Goal: Task Accomplishment & Management: Manage account settings

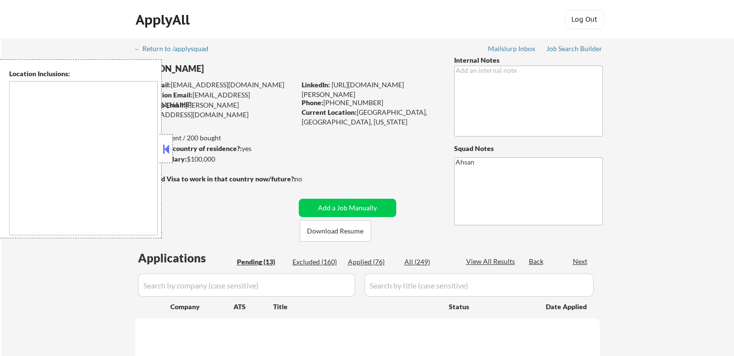
select select ""pending""
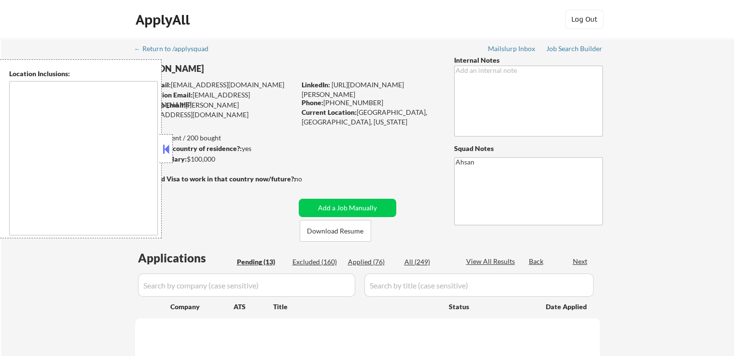
select select ""pending""
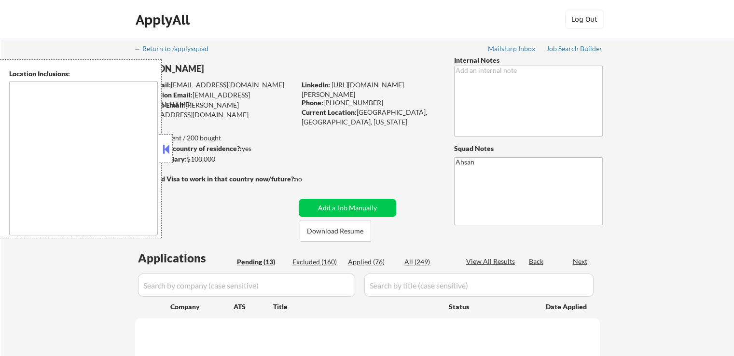
select select ""pending""
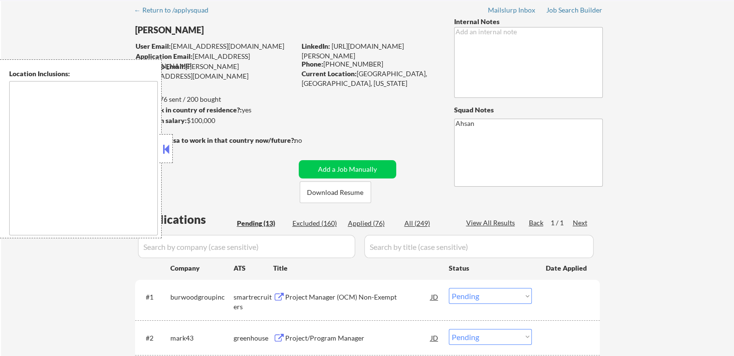
scroll to position [96, 0]
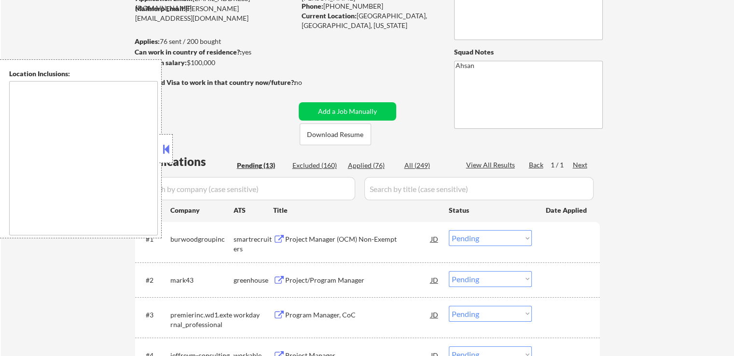
click at [272, 238] on div "smartrecruiters" at bounding box center [253, 243] width 40 height 19
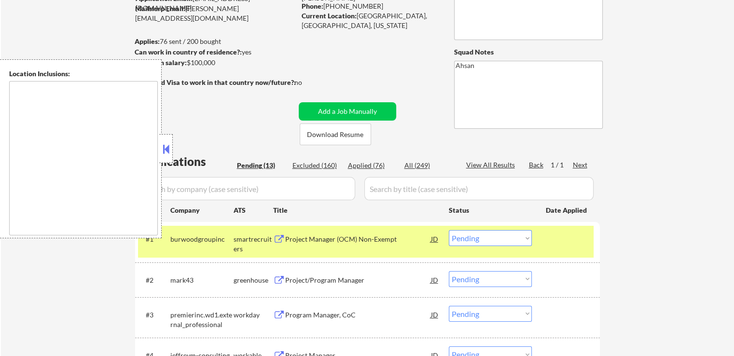
click at [277, 242] on button at bounding box center [279, 239] width 12 height 9
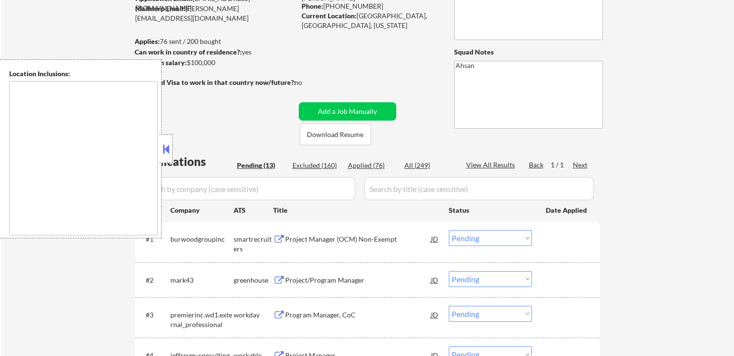
click at [496, 240] on select "Choose an option... Pending Applied Excluded (Questions) Excluded (Expired) Exc…" at bounding box center [490, 238] width 83 height 16
click at [449, 230] on select "Choose an option... Pending Applied Excluded (Questions) Excluded (Expired) Exc…" at bounding box center [490, 238] width 83 height 16
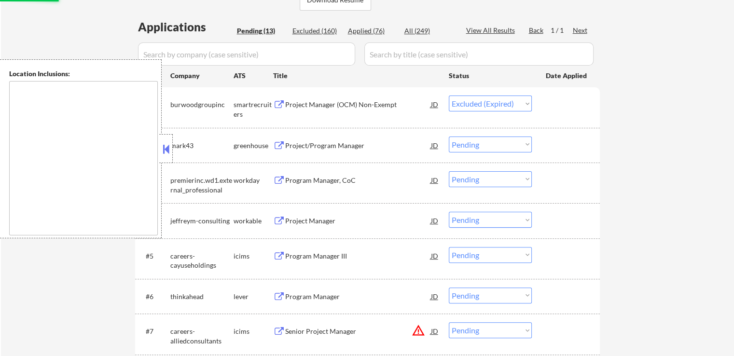
scroll to position [241, 0]
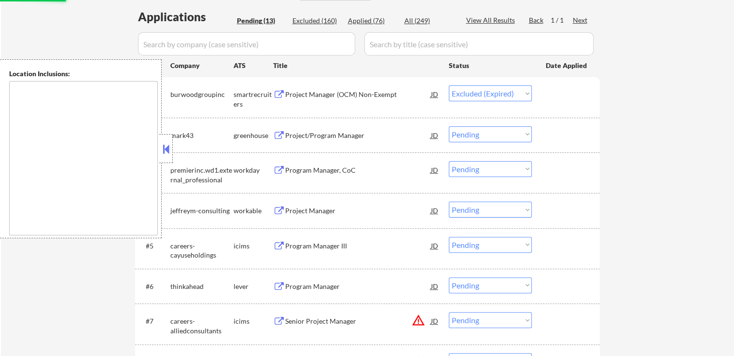
click at [280, 136] on button at bounding box center [279, 135] width 12 height 9
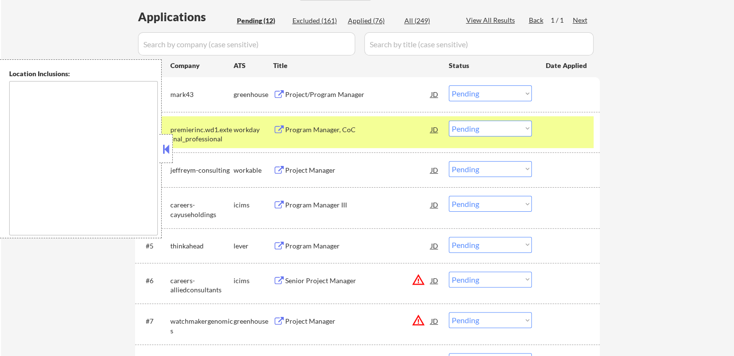
click at [478, 92] on select "Choose an option... Pending Applied Excluded (Questions) Excluded (Expired) Exc…" at bounding box center [490, 93] width 83 height 16
click at [449, 85] on select "Choose an option... Pending Applied Excluded (Questions) Excluded (Expired) Exc…" at bounding box center [490, 93] width 83 height 16
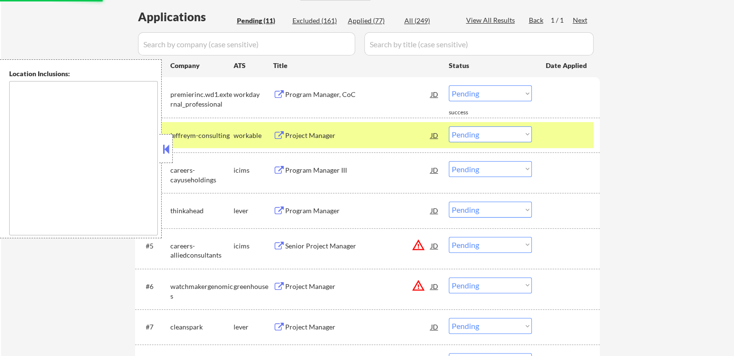
click at [284, 92] on button at bounding box center [279, 94] width 12 height 9
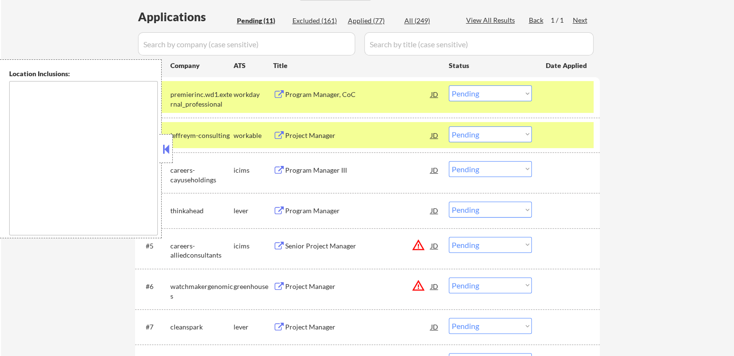
click at [451, 98] on select "Choose an option... Pending Applied Excluded (Questions) Excluded (Expired) Exc…" at bounding box center [490, 93] width 83 height 16
click at [449, 85] on select "Choose an option... Pending Applied Excluded (Questions) Excluded (Expired) Exc…" at bounding box center [490, 93] width 83 height 16
click at [281, 137] on button at bounding box center [279, 135] width 12 height 9
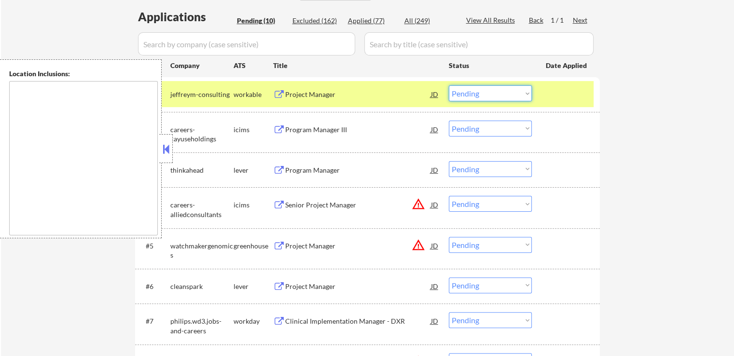
click at [471, 92] on select "Choose an option... Pending Applied Excluded (Questions) Excluded (Expired) Exc…" at bounding box center [490, 93] width 83 height 16
click at [449, 85] on select "Choose an option... Pending Applied Excluded (Questions) Excluded (Expired) Exc…" at bounding box center [490, 93] width 83 height 16
click at [278, 128] on button at bounding box center [279, 129] width 12 height 9
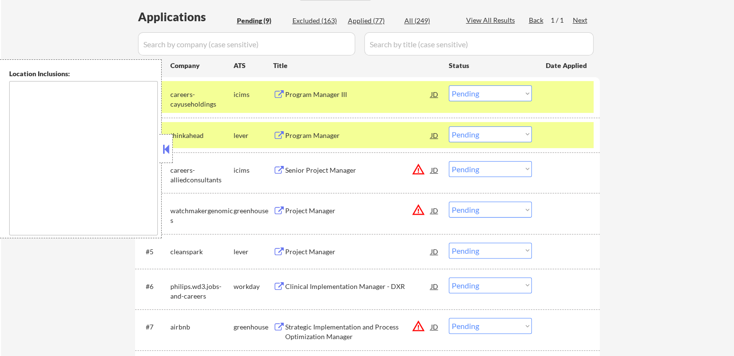
click at [493, 94] on select "Choose an option... Pending Applied Excluded (Questions) Excluded (Expired) Exc…" at bounding box center [490, 93] width 83 height 16
click at [449, 85] on select "Choose an option... Pending Applied Excluded (Questions) Excluded (Expired) Exc…" at bounding box center [490, 93] width 83 height 16
click at [274, 135] on button at bounding box center [279, 135] width 12 height 9
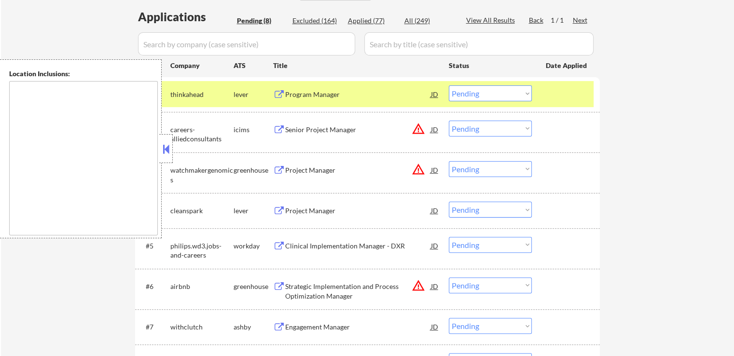
click at [470, 91] on select "Choose an option... Pending Applied Excluded (Questions) Excluded (Expired) Exc…" at bounding box center [490, 93] width 83 height 16
click at [449, 85] on select "Choose an option... Pending Applied Excluded (Questions) Excluded (Expired) Exc…" at bounding box center [490, 93] width 83 height 16
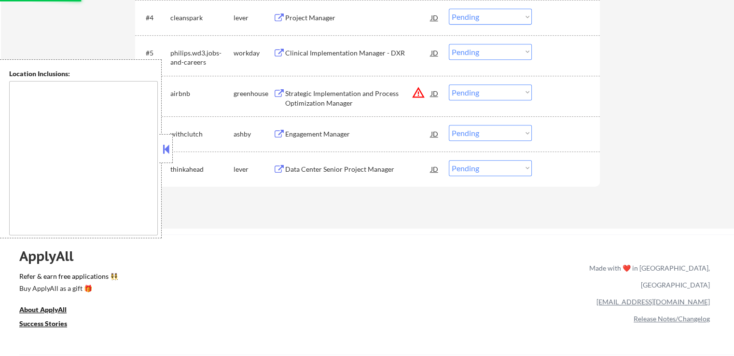
scroll to position [434, 0]
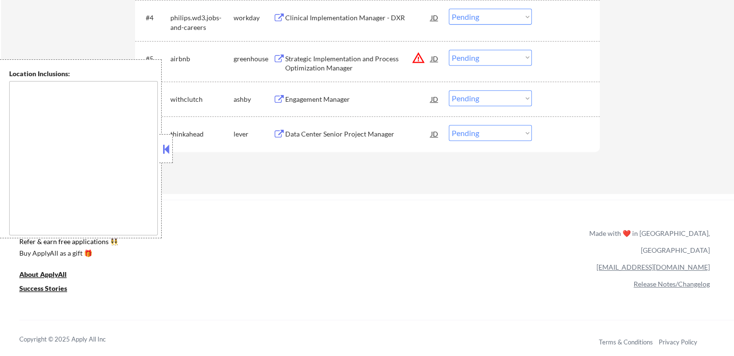
click at [280, 134] on button at bounding box center [279, 134] width 12 height 9
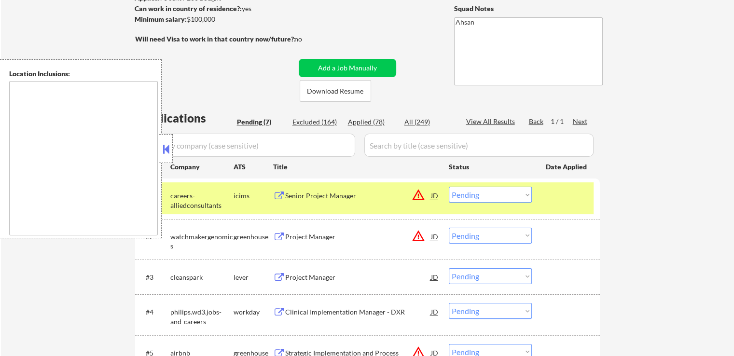
scroll to position [145, 0]
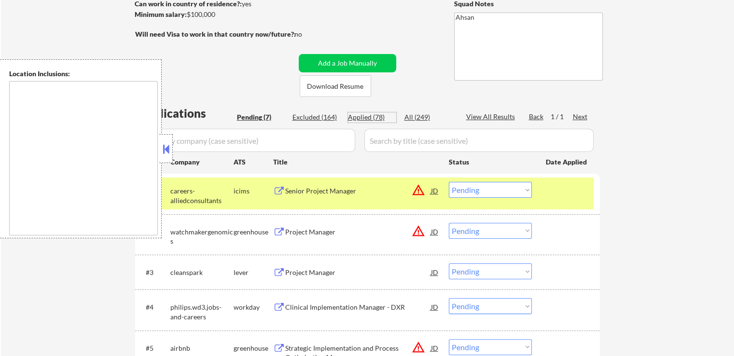
click at [365, 119] on div "Applied (78)" at bounding box center [372, 117] width 48 height 10
select select ""applied""
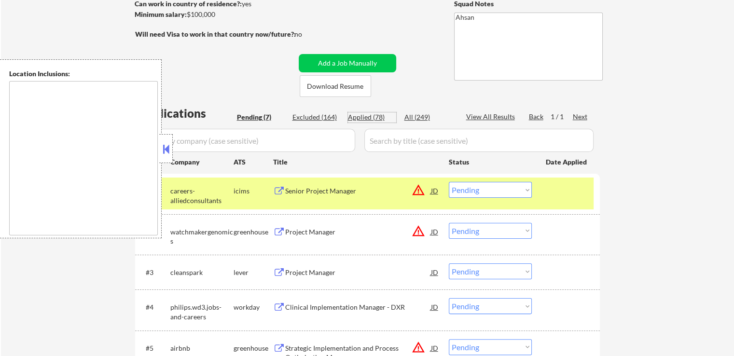
select select ""applied""
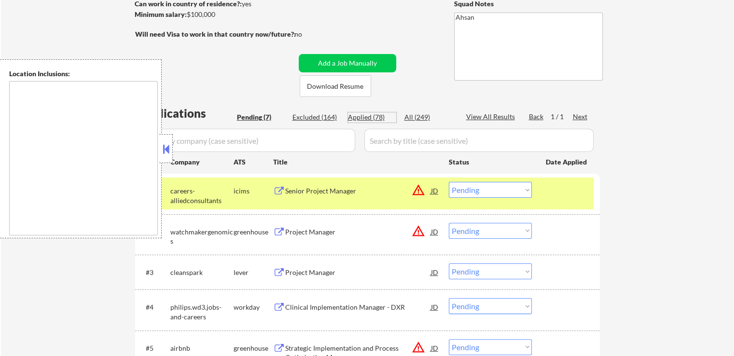
select select ""applied""
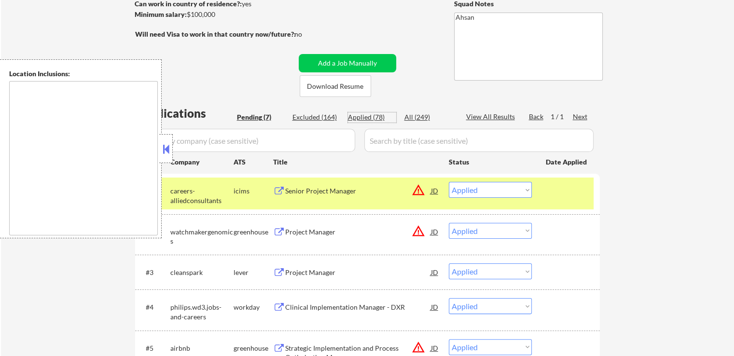
select select ""applied""
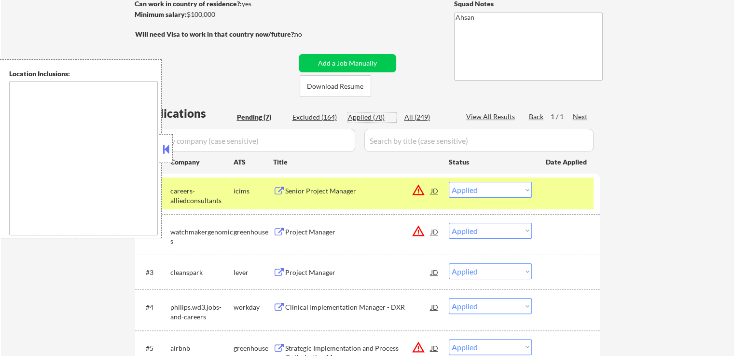
select select ""applied""
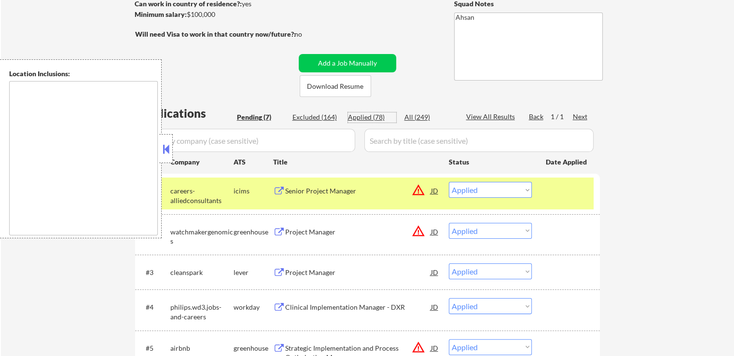
select select ""applied""
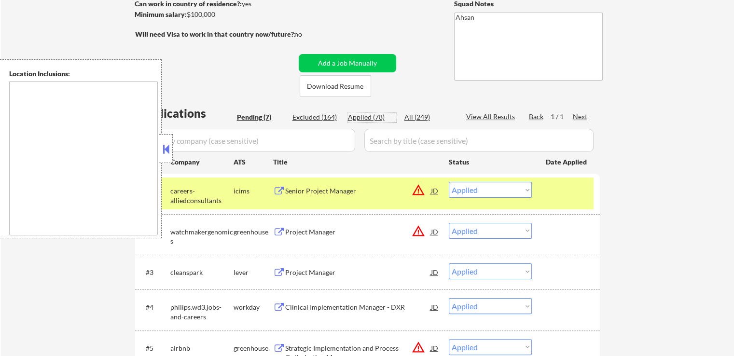
select select ""applied""
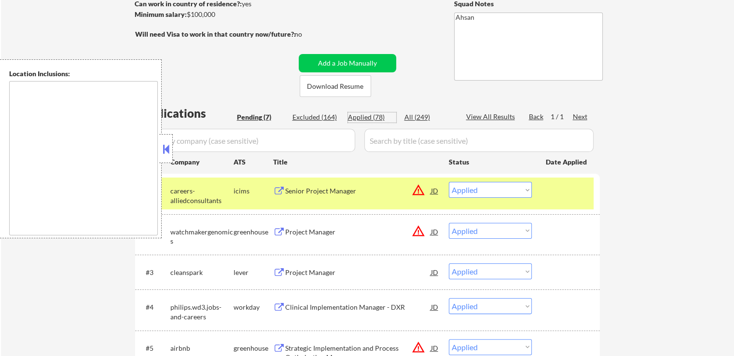
select select ""applied""
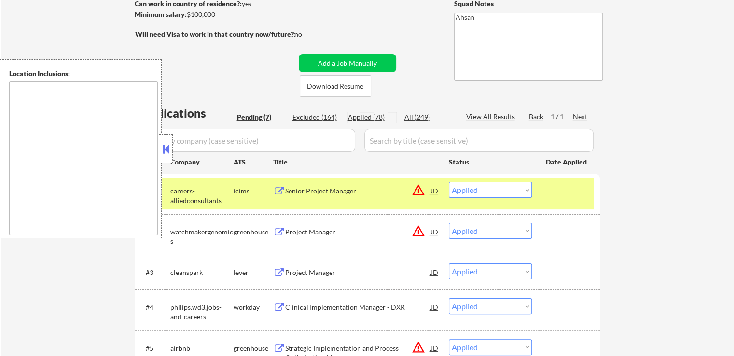
select select ""applied""
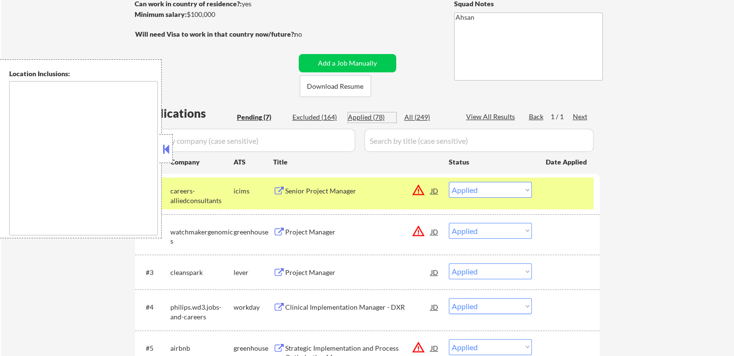
select select ""applied""
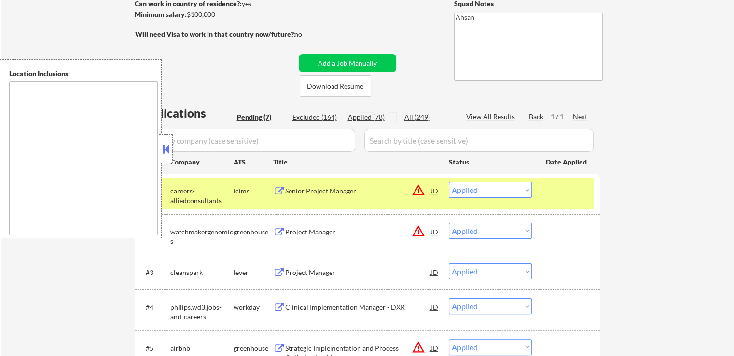
select select ""applied""
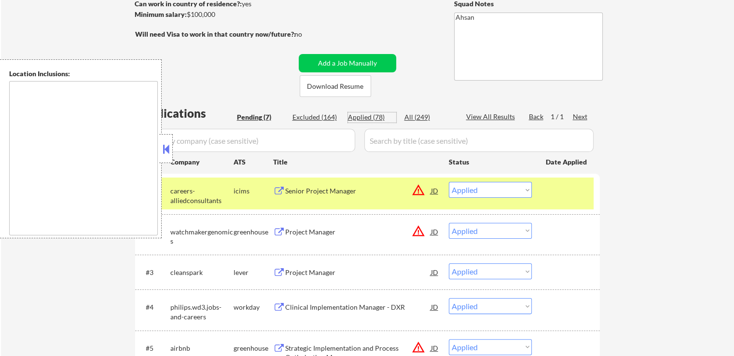
select select ""applied""
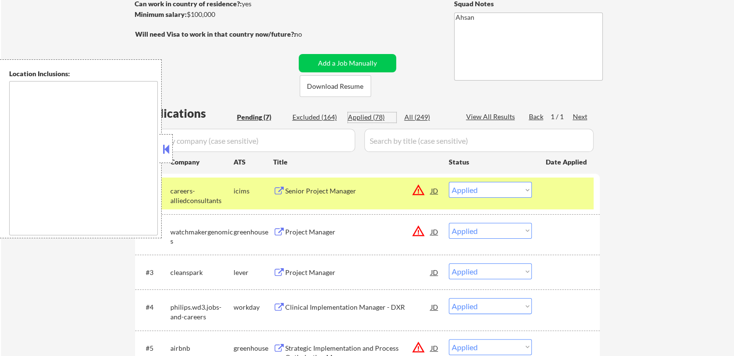
select select ""applied""
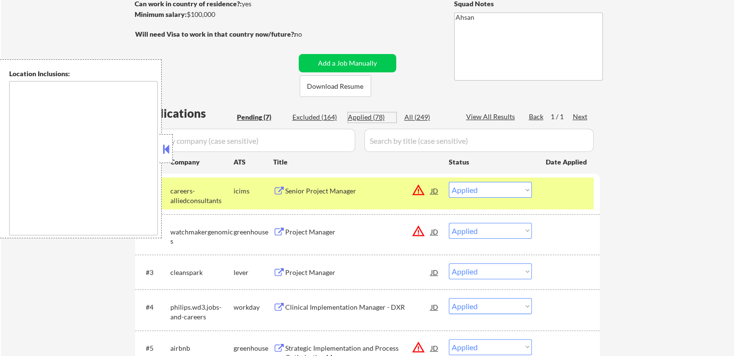
select select ""applied""
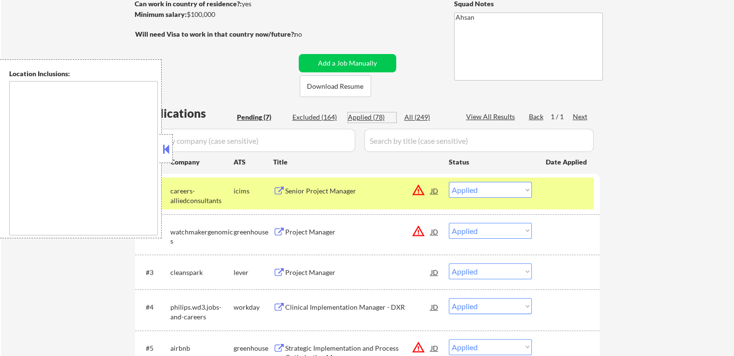
select select ""applied""
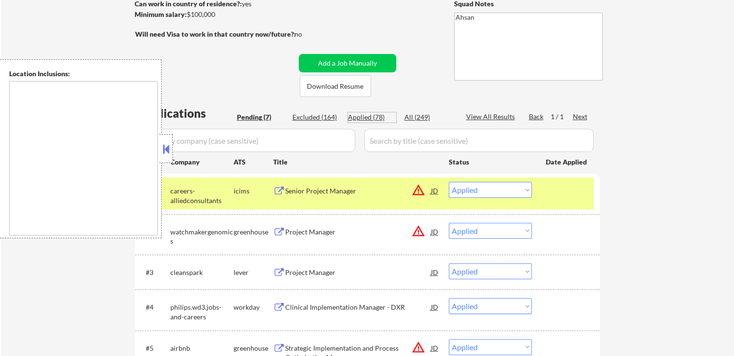
select select ""applied""
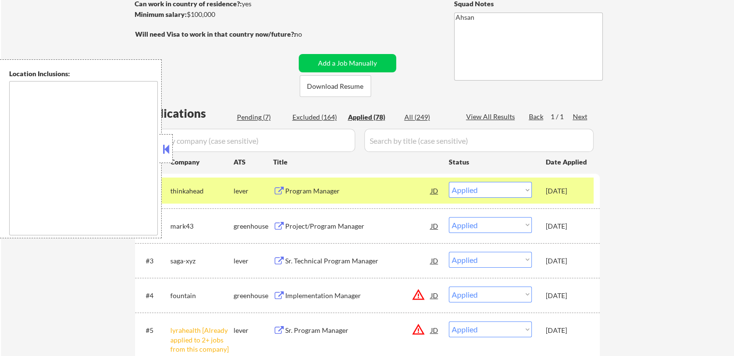
click at [280, 190] on button at bounding box center [279, 191] width 12 height 9
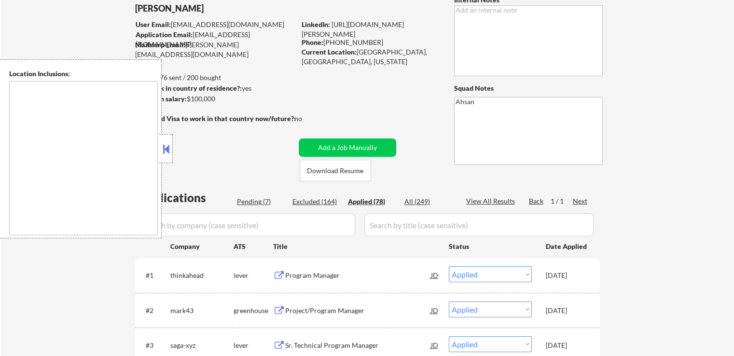
scroll to position [0, 0]
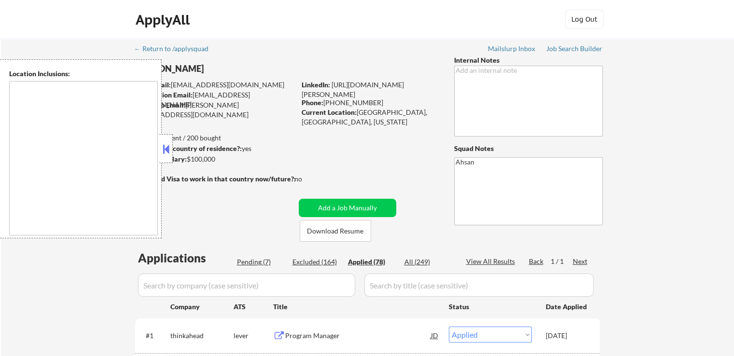
click at [250, 264] on div "Pending (7)" at bounding box center [261, 262] width 48 height 10
select select ""pending""
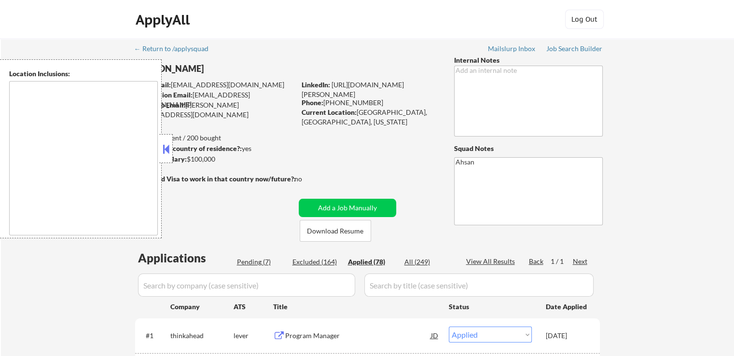
select select ""pending""
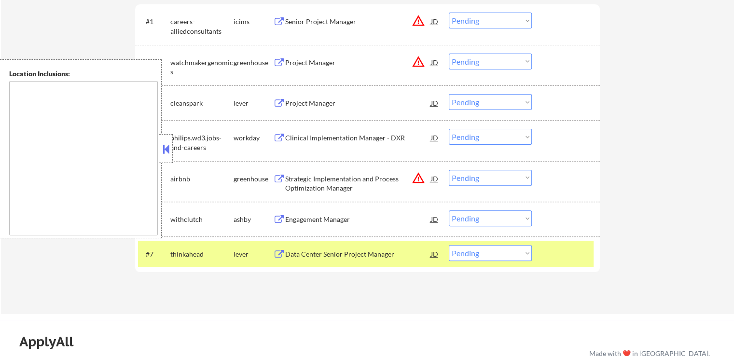
scroll to position [338, 0]
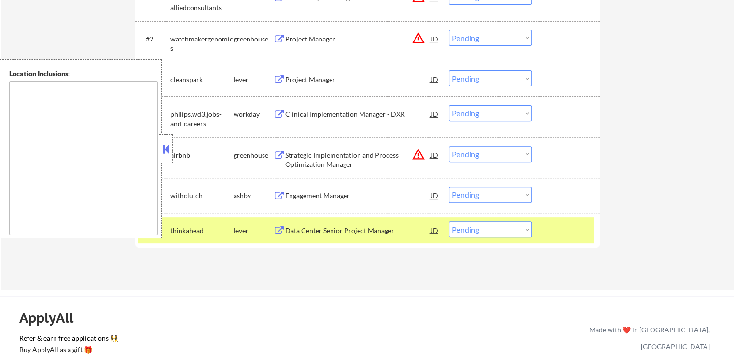
click at [475, 232] on select "Choose an option... Pending Applied Excluded (Questions) Excluded (Expired) Exc…" at bounding box center [490, 229] width 83 height 16
select select ""excluded__other_""
click at [449, 221] on select "Choose an option... Pending Applied Excluded (Questions) Excluded (Expired) Exc…" at bounding box center [490, 229] width 83 height 16
click at [276, 190] on div "Engagement Manager JD warning_amber" at bounding box center [356, 195] width 166 height 17
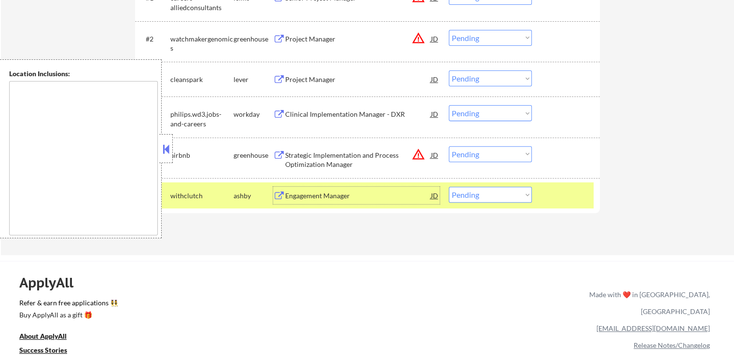
click at [473, 198] on select "Choose an option... Pending Applied Excluded (Questions) Excluded (Expired) Exc…" at bounding box center [490, 195] width 83 height 16
select select ""applied""
click at [449, 187] on select "Choose an option... Pending Applied Excluded (Questions) Excluded (Expired) Exc…" at bounding box center [490, 195] width 83 height 16
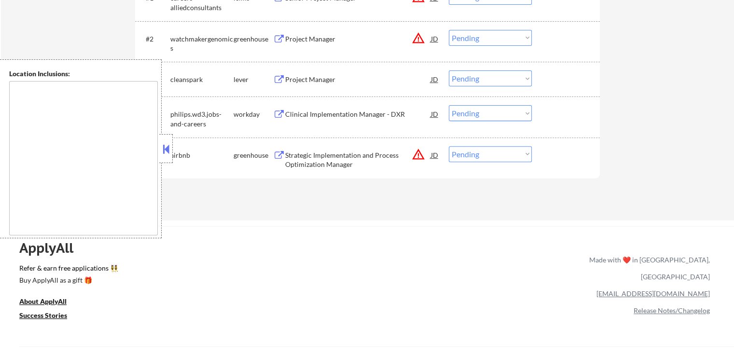
click at [278, 155] on button at bounding box center [279, 155] width 12 height 9
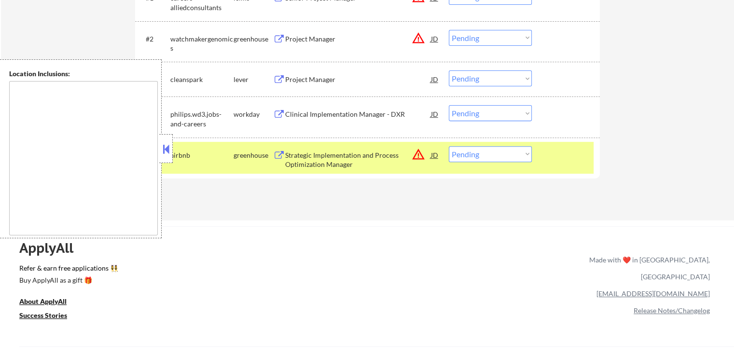
click at [482, 154] on select "Choose an option... Pending Applied Excluded (Questions) Excluded (Expired) Exc…" at bounding box center [490, 154] width 83 height 16
select select ""applied""
click at [449, 146] on select "Choose an option... Pending Applied Excluded (Questions) Excluded (Expired) Exc…" at bounding box center [490, 154] width 83 height 16
click at [276, 110] on button at bounding box center [279, 114] width 12 height 9
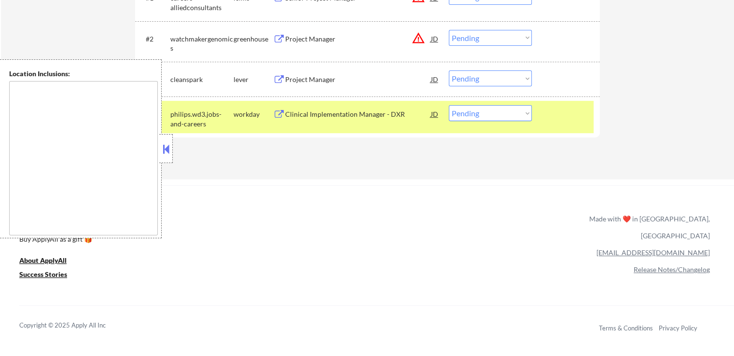
click at [490, 114] on select "Choose an option... Pending Applied Excluded (Questions) Excluded (Expired) Exc…" at bounding box center [490, 113] width 83 height 16
select select ""excluded__location_""
click at [449, 105] on select "Choose an option... Pending Applied Excluded (Questions) Excluded (Expired) Exc…" at bounding box center [490, 113] width 83 height 16
click at [279, 74] on div "Project Manager JD warning_amber" at bounding box center [356, 78] width 166 height 17
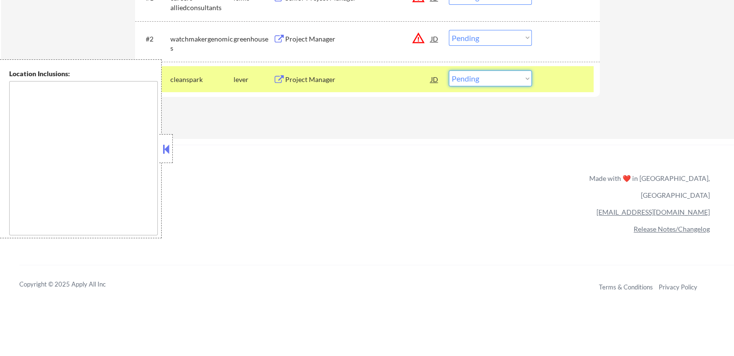
click at [480, 73] on select "Choose an option... Pending Applied Excluded (Questions) Excluded (Expired) Exc…" at bounding box center [490, 78] width 83 height 16
select select ""applied""
click at [449, 70] on select "Choose an option... Pending Applied Excluded (Questions) Excluded (Expired) Exc…" at bounding box center [490, 78] width 83 height 16
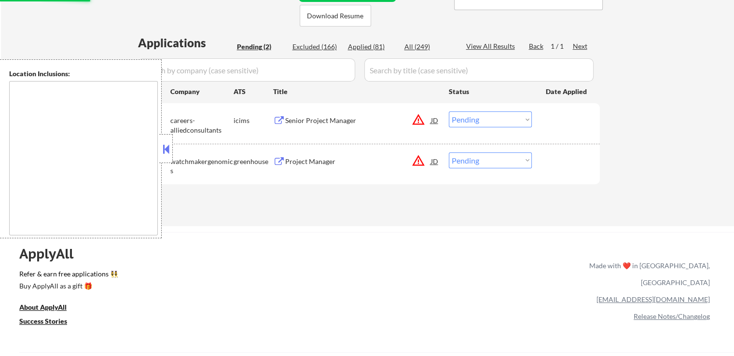
scroll to position [145, 0]
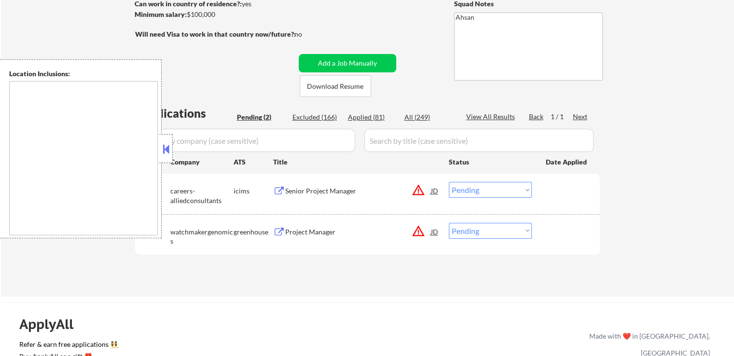
click at [277, 232] on button at bounding box center [279, 232] width 12 height 9
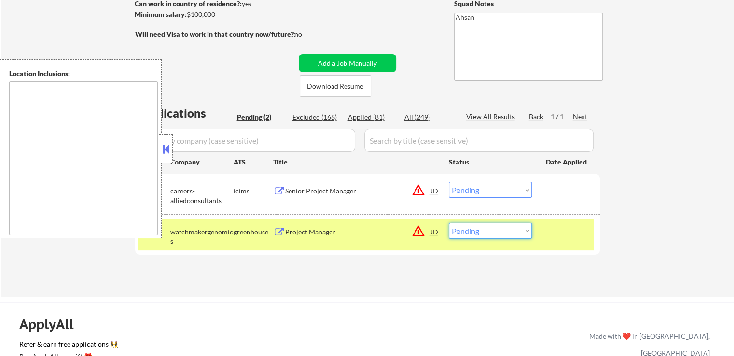
click at [487, 224] on select "Choose an option... Pending Applied Excluded (Questions) Excluded (Expired) Exc…" at bounding box center [490, 231] width 83 height 16
select select ""excluded__bad_match_""
click at [449, 223] on select "Choose an option... Pending Applied Excluded (Questions) Excluded (Expired) Exc…" at bounding box center [490, 231] width 83 height 16
click at [498, 229] on select "Choose an option... Pending Applied Excluded (Questions) Excluded (Expired) Exc…" at bounding box center [490, 231] width 83 height 16
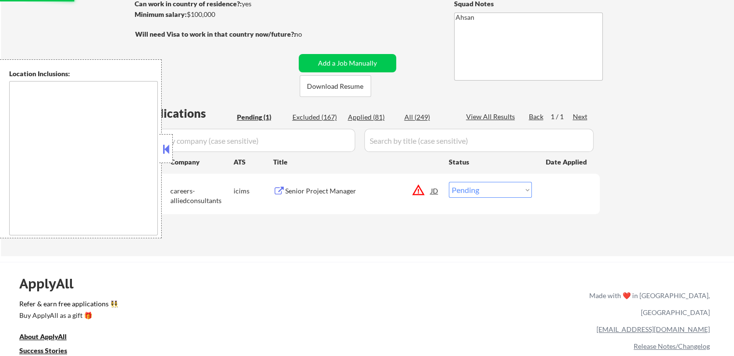
click at [279, 189] on button at bounding box center [279, 191] width 12 height 9
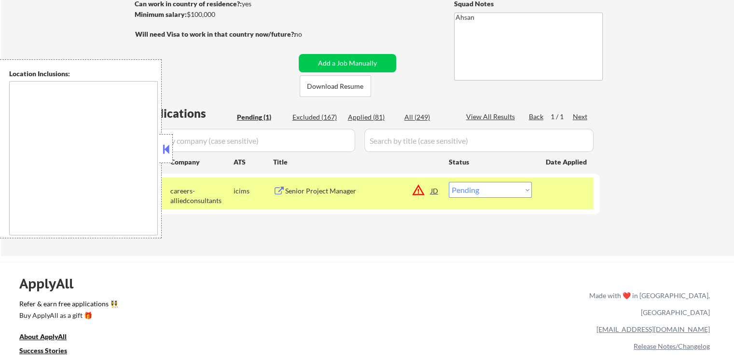
click at [491, 194] on select "Choose an option... Pending Applied Excluded (Questions) Excluded (Expired) Exc…" at bounding box center [490, 190] width 83 height 16
select select ""excluded__location_""
click at [449, 182] on select "Choose an option... Pending Applied Excluded (Questions) Excluded (Expired) Exc…" at bounding box center [490, 190] width 83 height 16
